Goal: Information Seeking & Learning: Learn about a topic

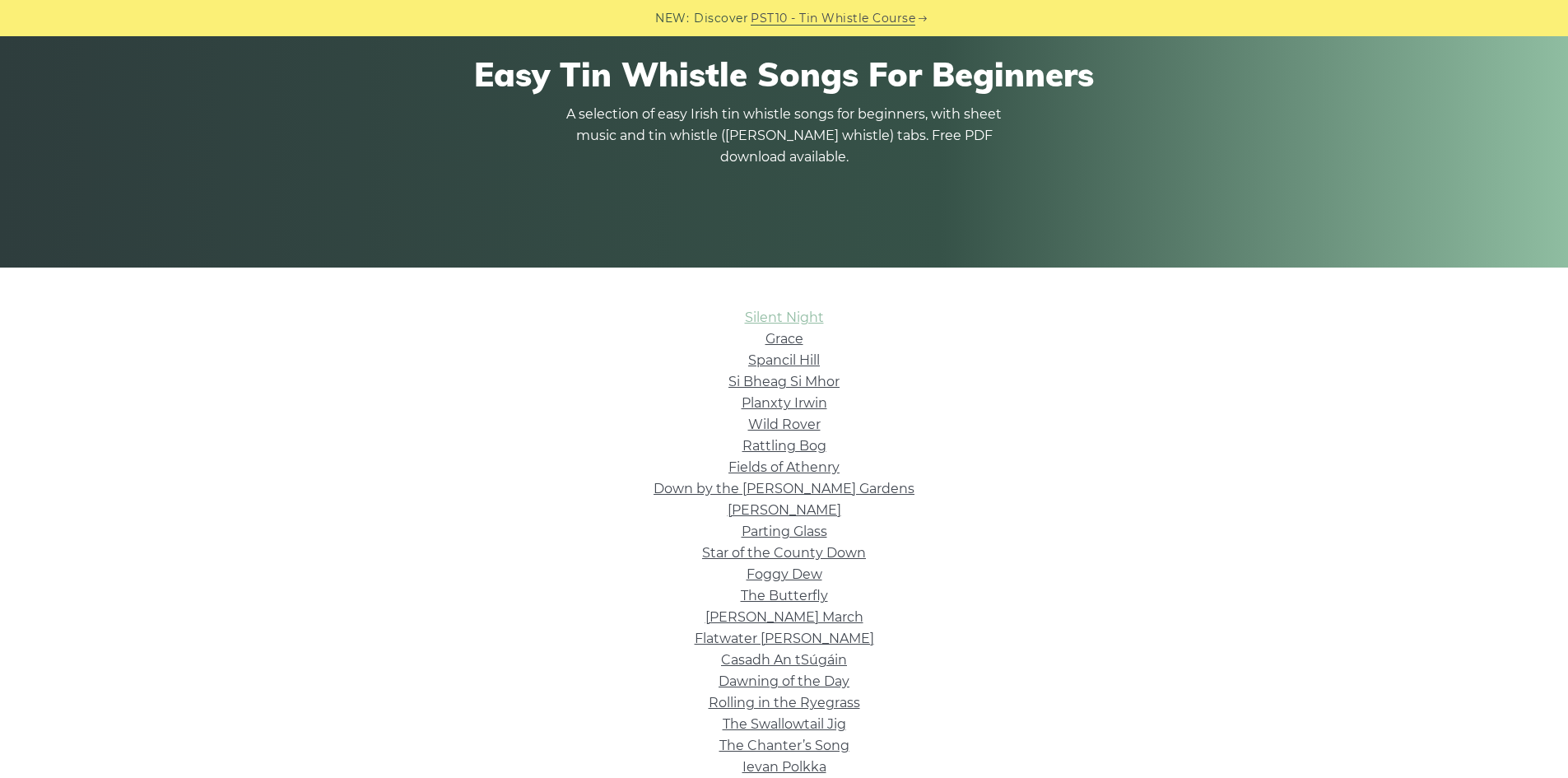
click at [789, 319] on link "Silent Night" at bounding box center [784, 318] width 79 height 15
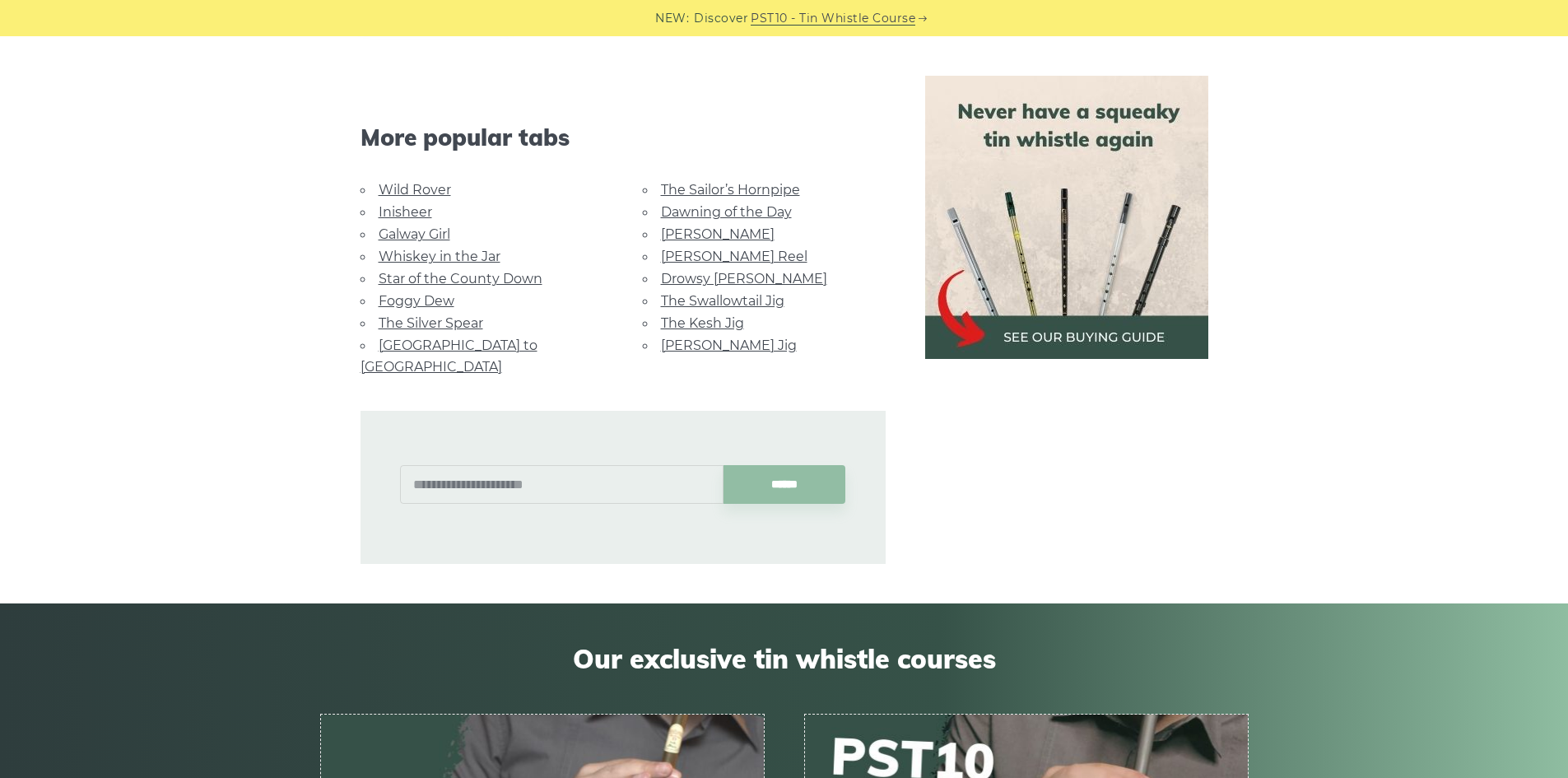
scroll to position [906, 0]
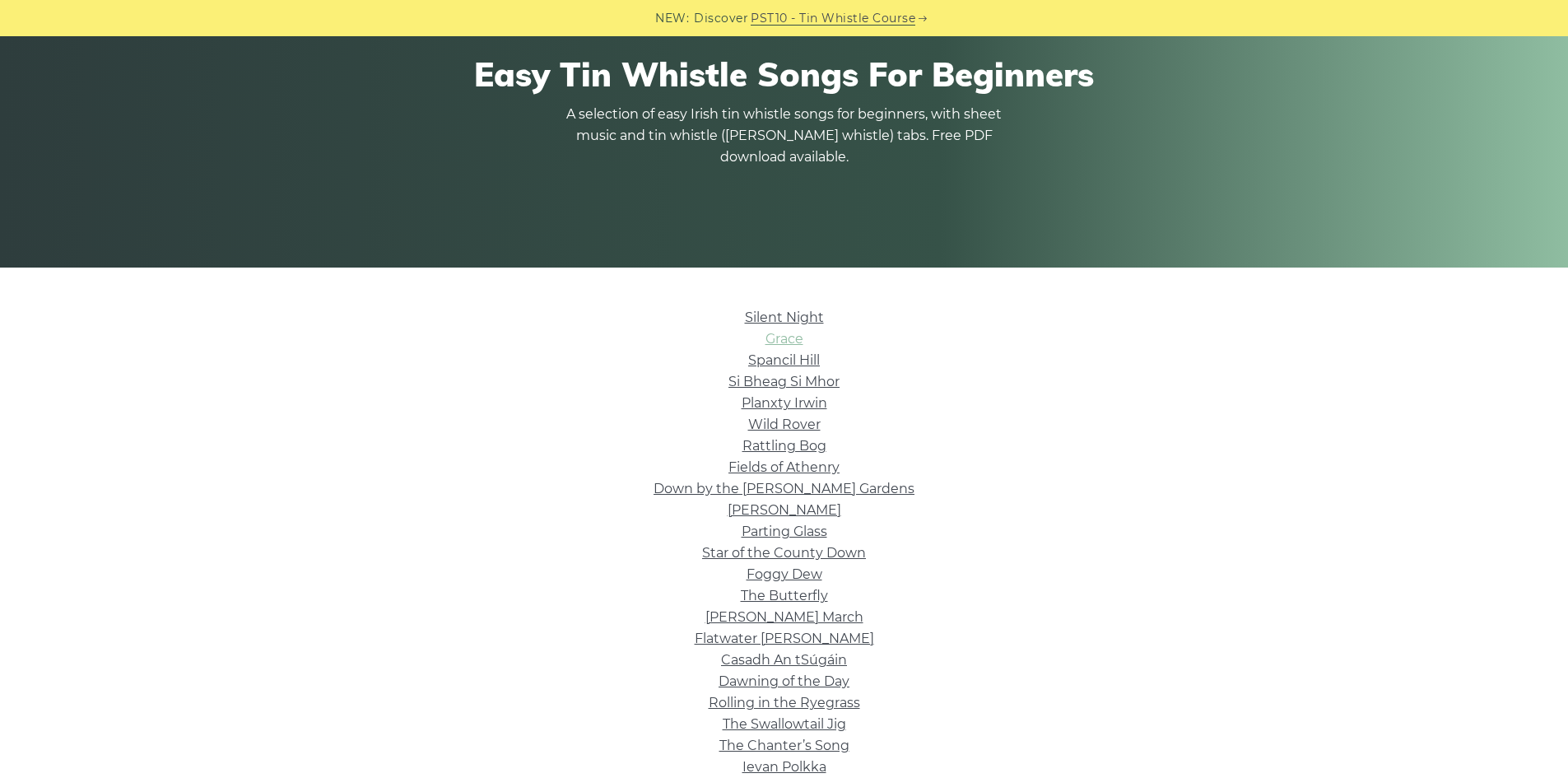
click at [790, 341] on link "Grace" at bounding box center [784, 339] width 38 height 15
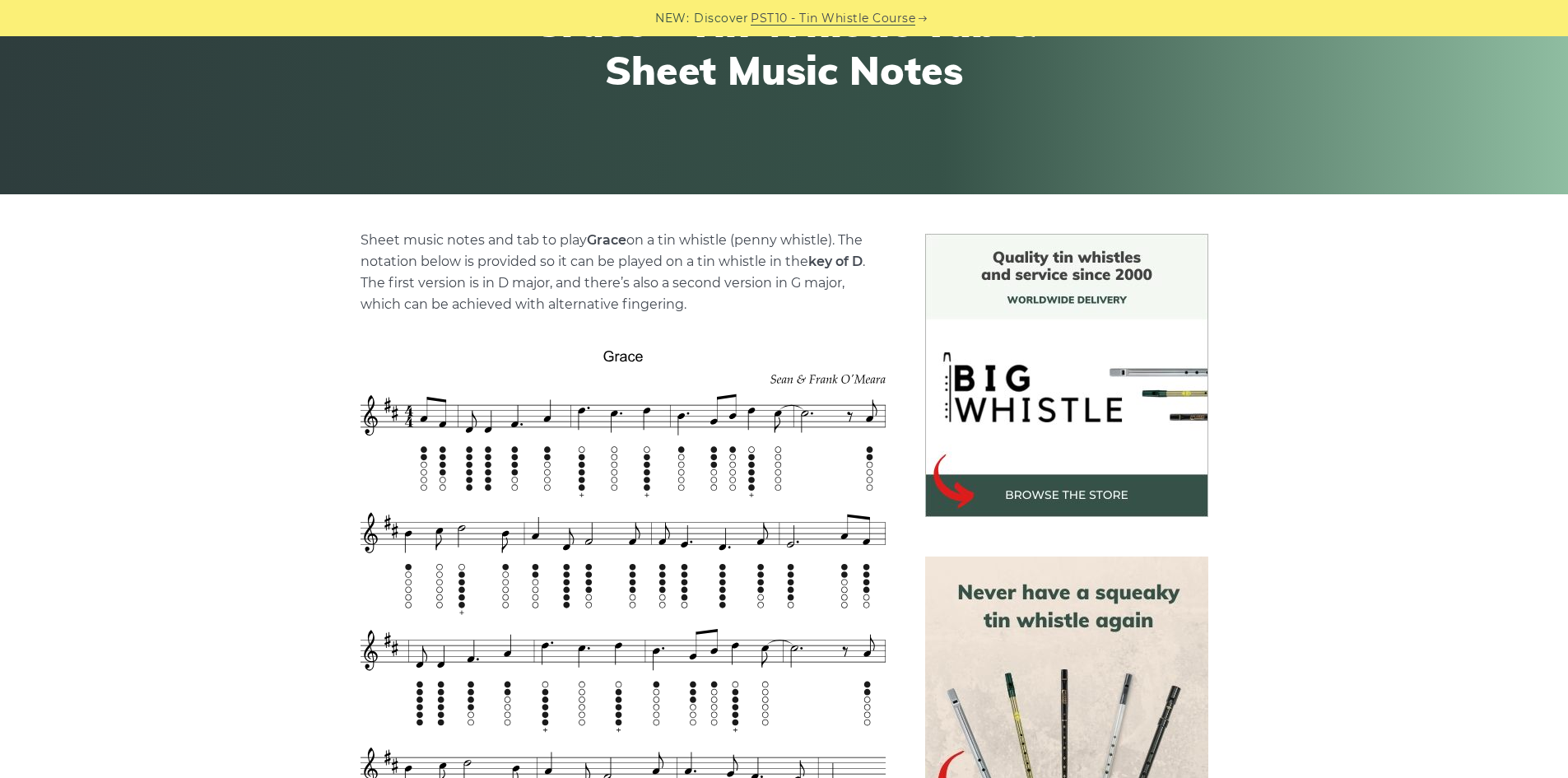
scroll to position [412, 0]
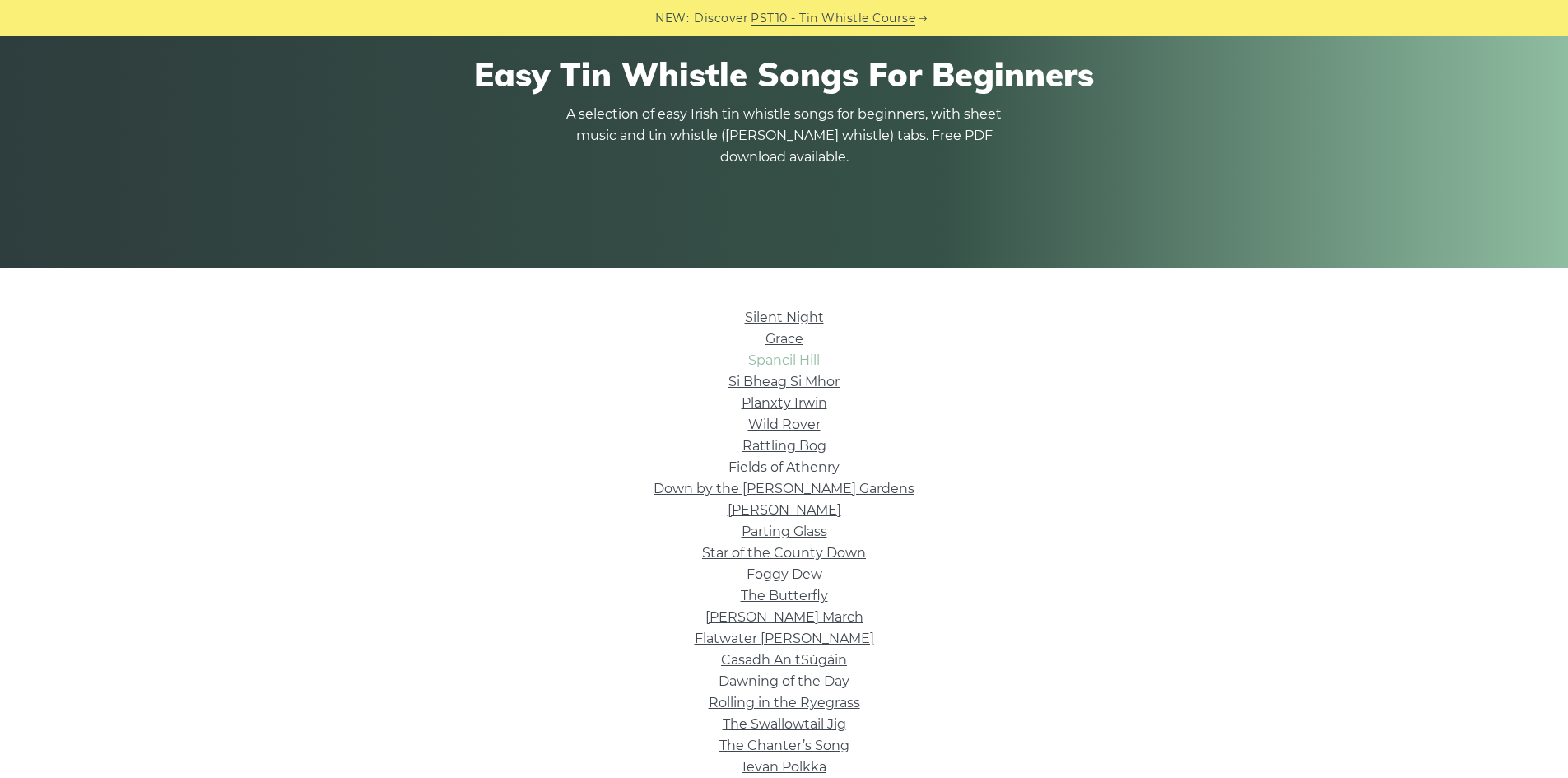
click at [795, 355] on link "Spancil Hill" at bounding box center [784, 360] width 71 height 15
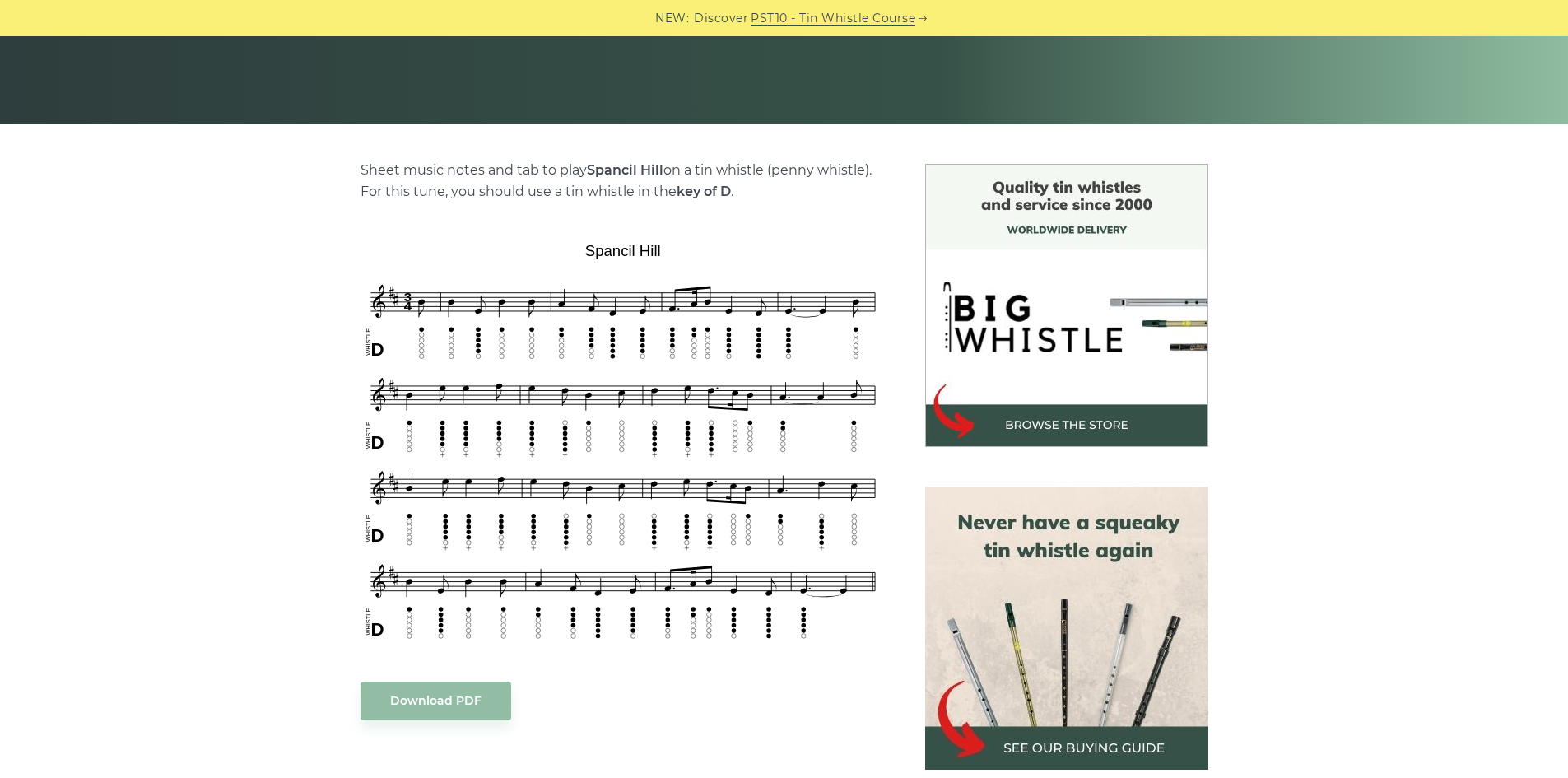
scroll to position [330, 0]
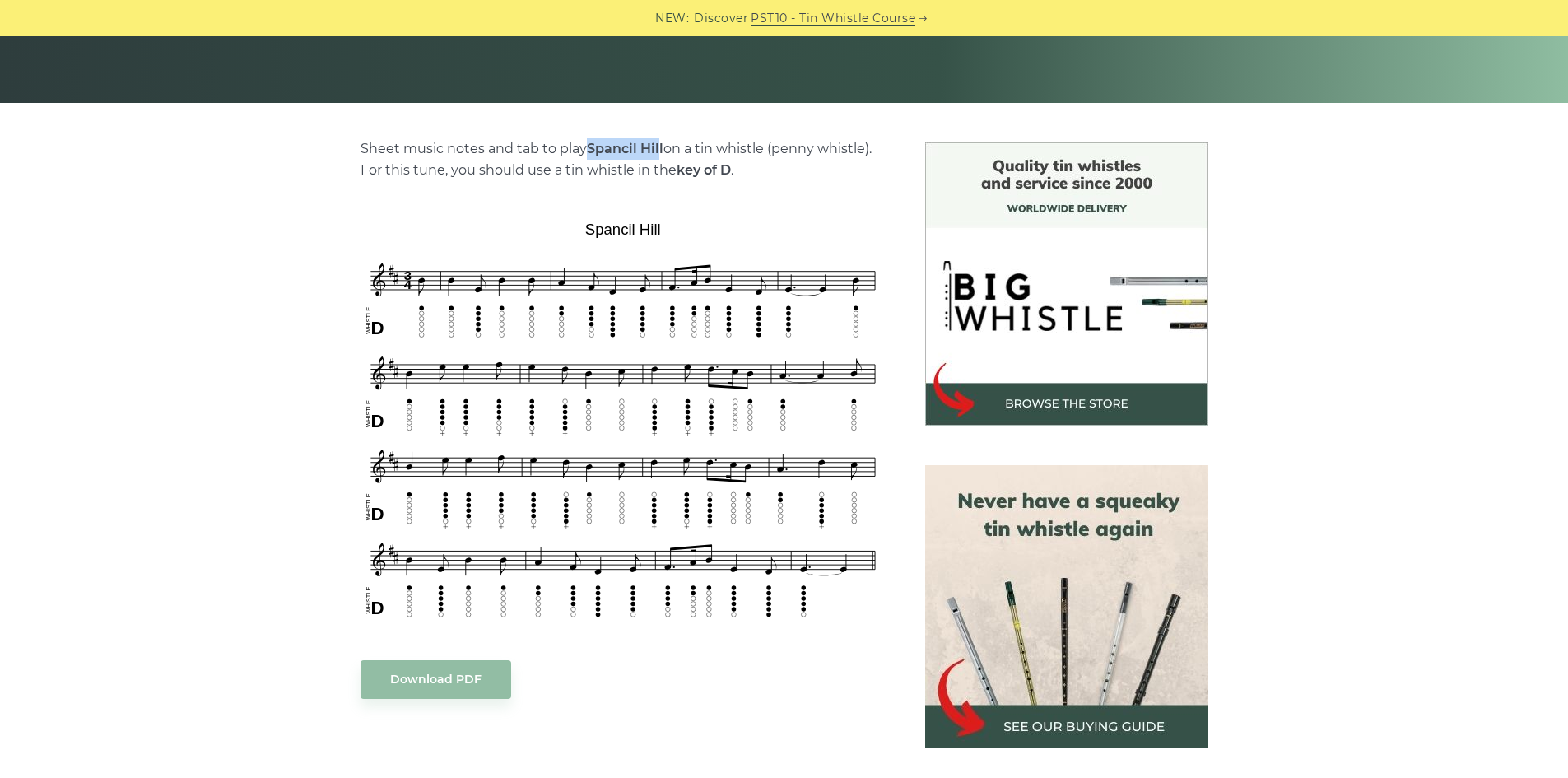
drag, startPoint x: 587, startPoint y: 146, endPoint x: 658, endPoint y: 153, distance: 71.3
click at [658, 153] on strong "Spancil Hill" at bounding box center [625, 149] width 76 height 15
drag, startPoint x: 662, startPoint y: 148, endPoint x: 599, endPoint y: 152, distance: 63.1
click at [588, 151] on p "Sheet music notes and tab to play Spancil Hill on a tin whistle (penny whistle)…" at bounding box center [623, 160] width 525 height 42
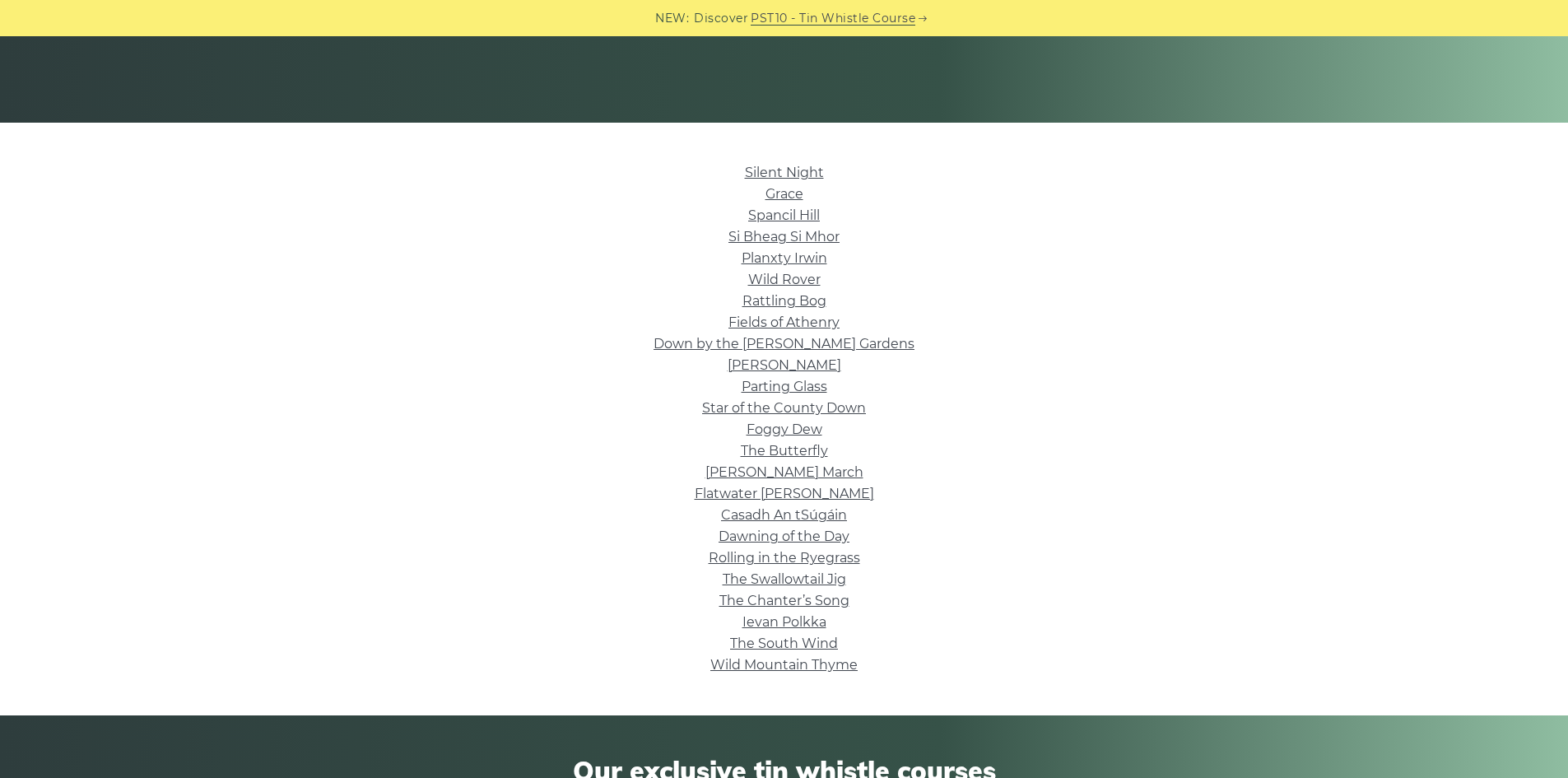
scroll to position [330, 0]
